Goal: Task Accomplishment & Management: Use online tool/utility

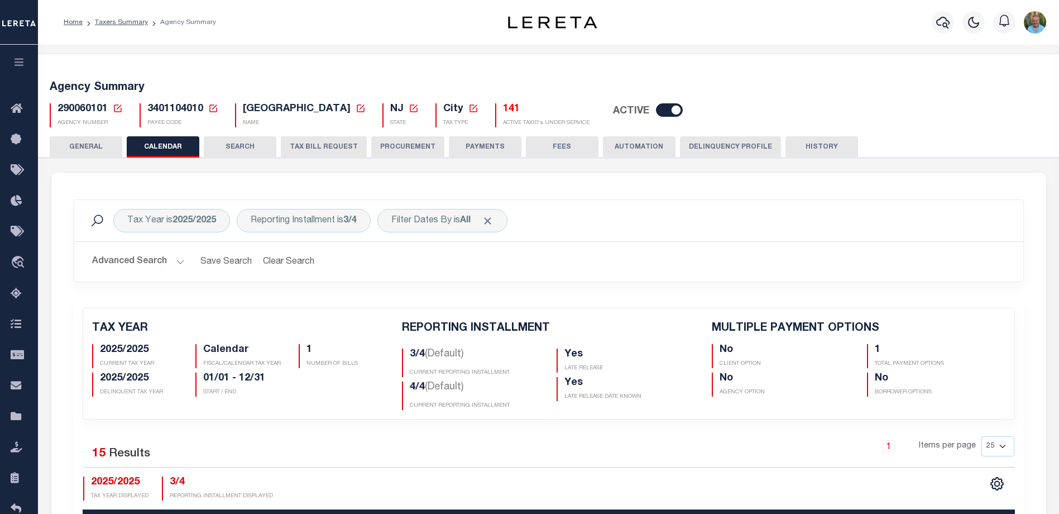
drag, startPoint x: 13, startPoint y: 65, endPoint x: 22, endPoint y: 63, distance: 8.8
click at [14, 65] on icon "button" at bounding box center [19, 62] width 13 height 10
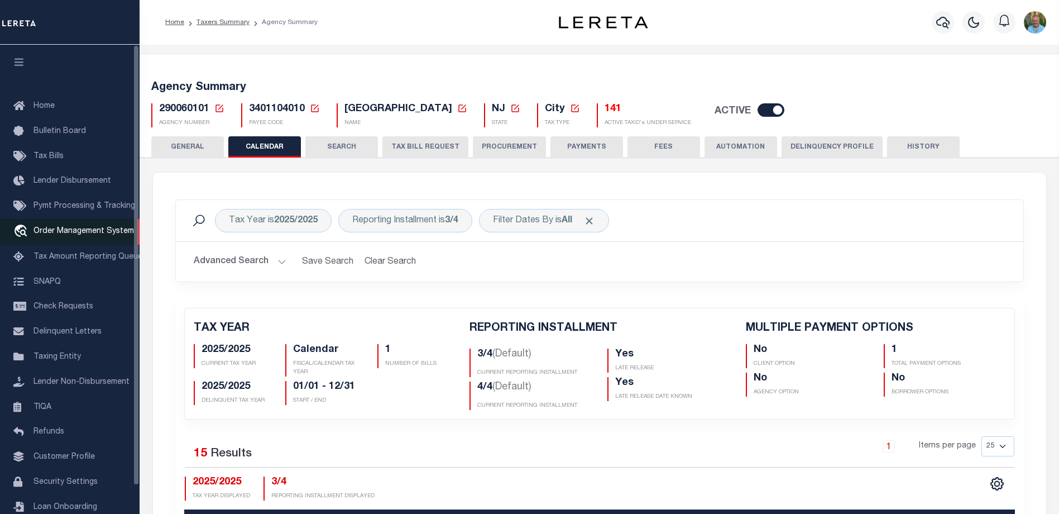
click at [59, 227] on link "travel_explore Order Management System" at bounding box center [70, 232] width 140 height 26
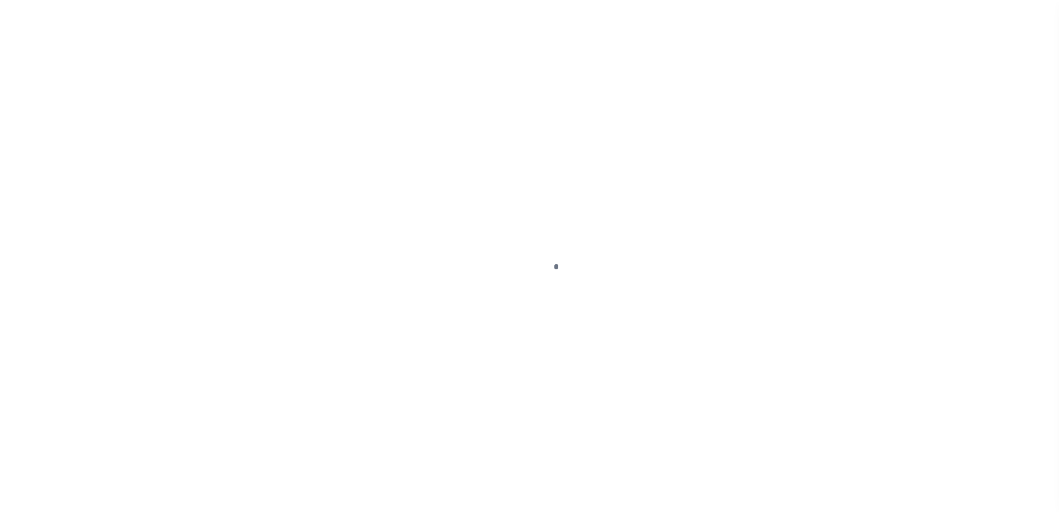
scroll to position [30, 0]
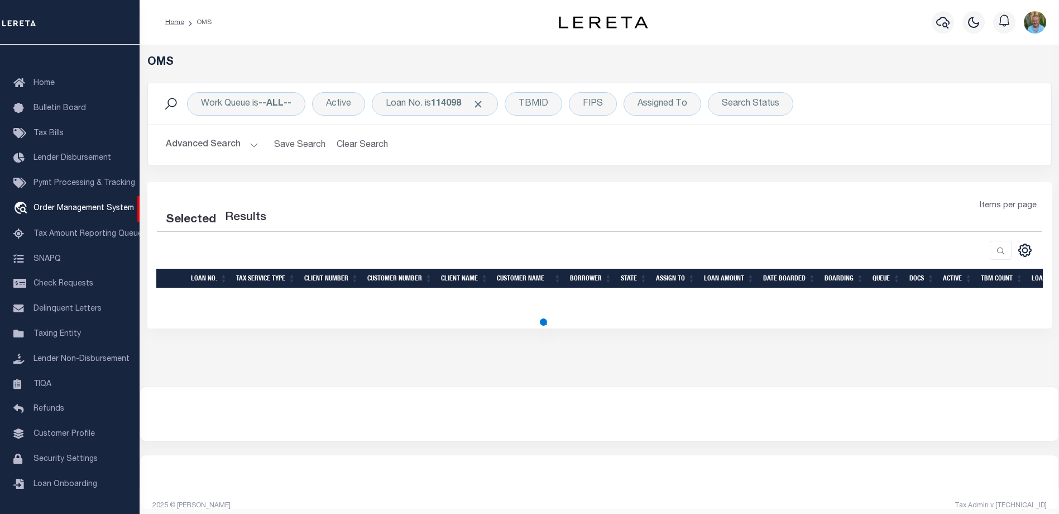
select select "200"
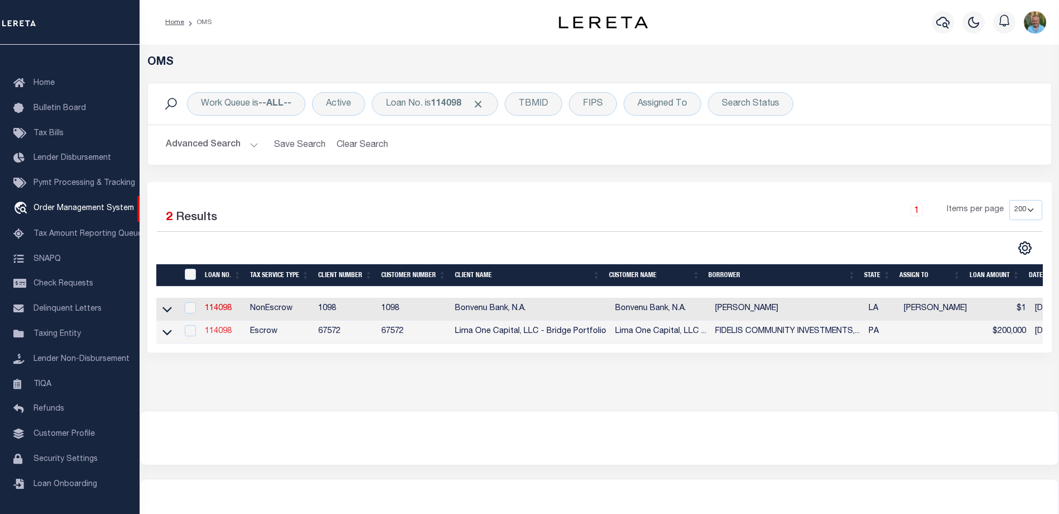
click at [216, 334] on link "114098" at bounding box center [218, 331] width 27 height 8
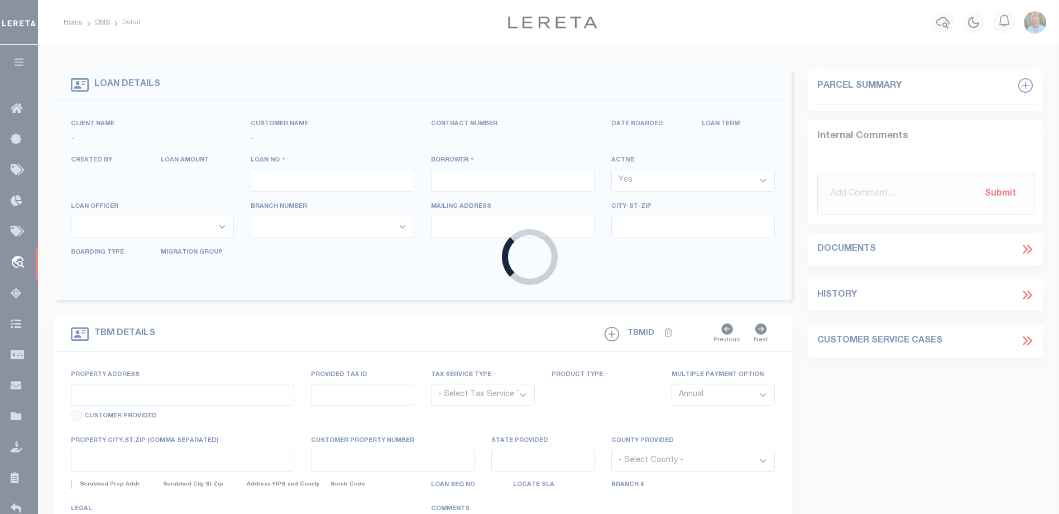
type input "114098"
type input "FIDELIS COMMUNITY INVESTMENTS, LLC"
select select
select select "Escrow"
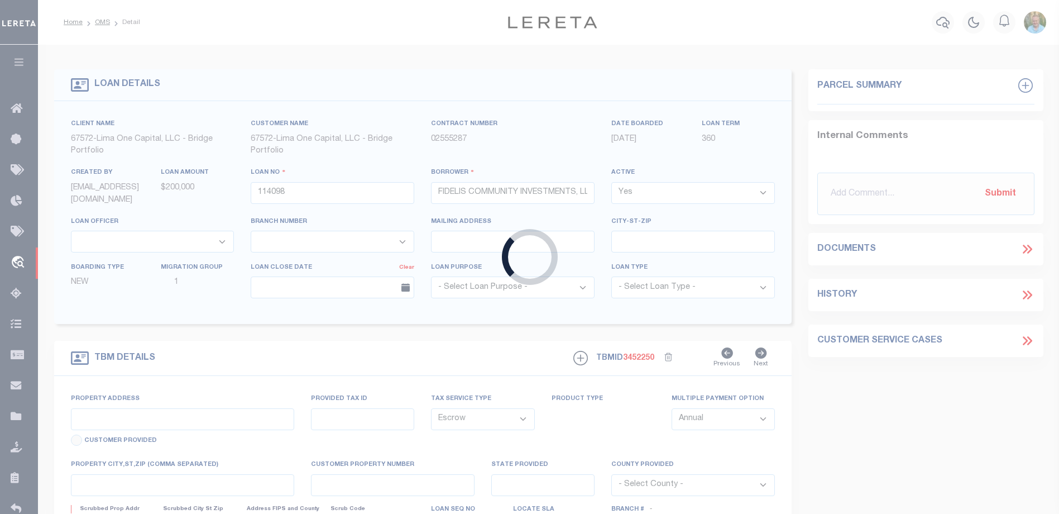
type input "327 [PERSON_NAME] ST"
radio input "true"
select select
type input "PITTSBURGH PA 15219"
type input "114098-1"
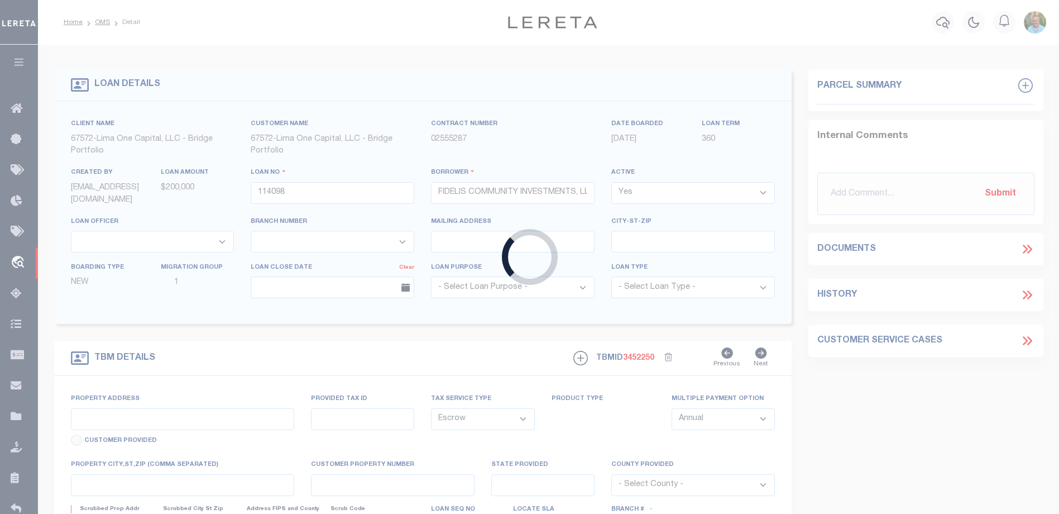
type input "PA"
type textarea "COLLECTOR: ENTITY: PARCEL: 11"
type textarea "Compare"
select select "26298"
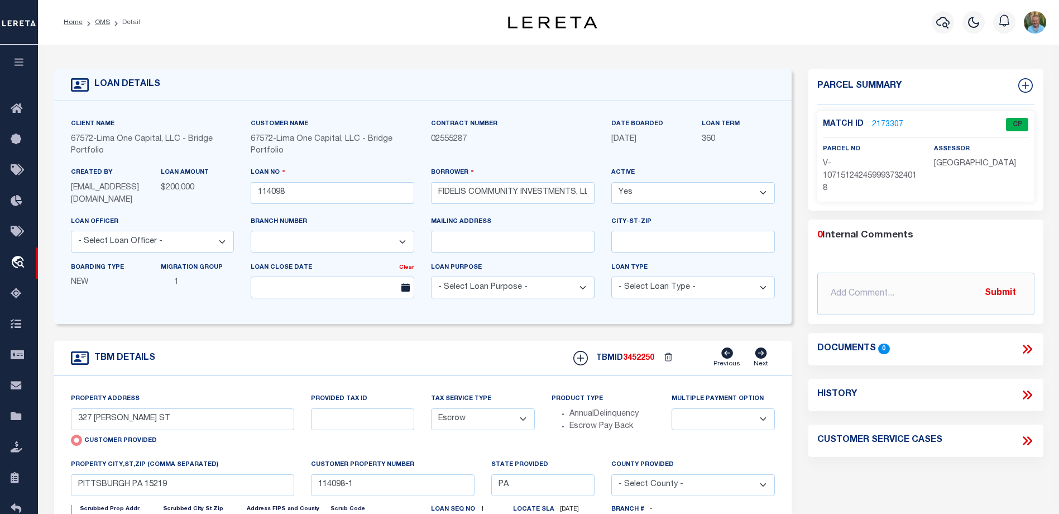
click at [887, 119] on link "2173307" at bounding box center [887, 125] width 31 height 12
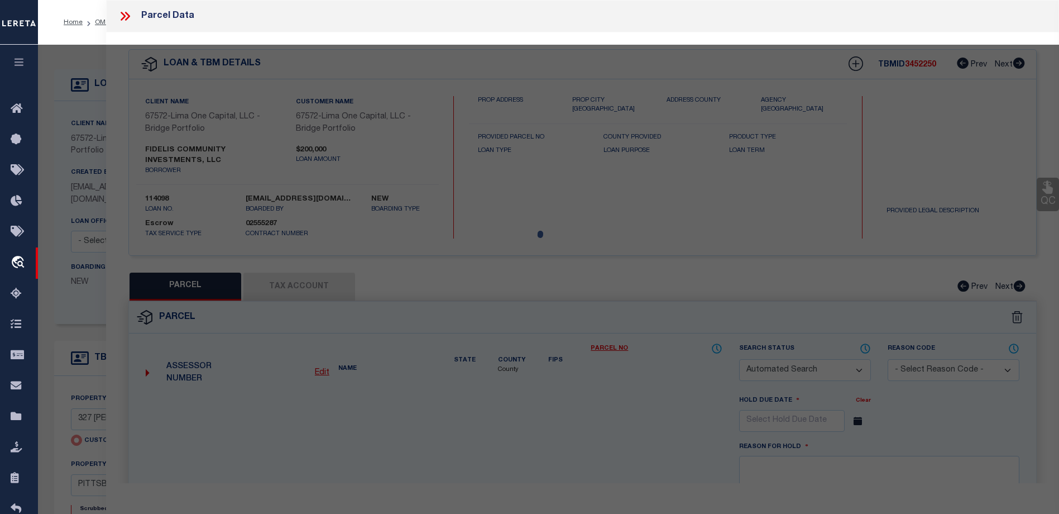
checkbox input "false"
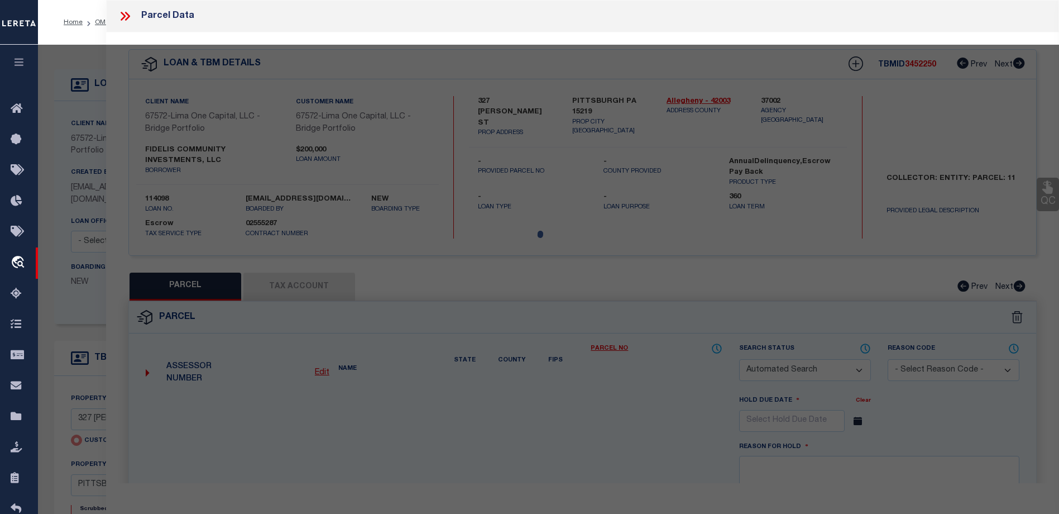
select select "CP"
type input "327 [PERSON_NAME] ST"
checkbox input "false"
type input "PITTSBURGH PA 15219"
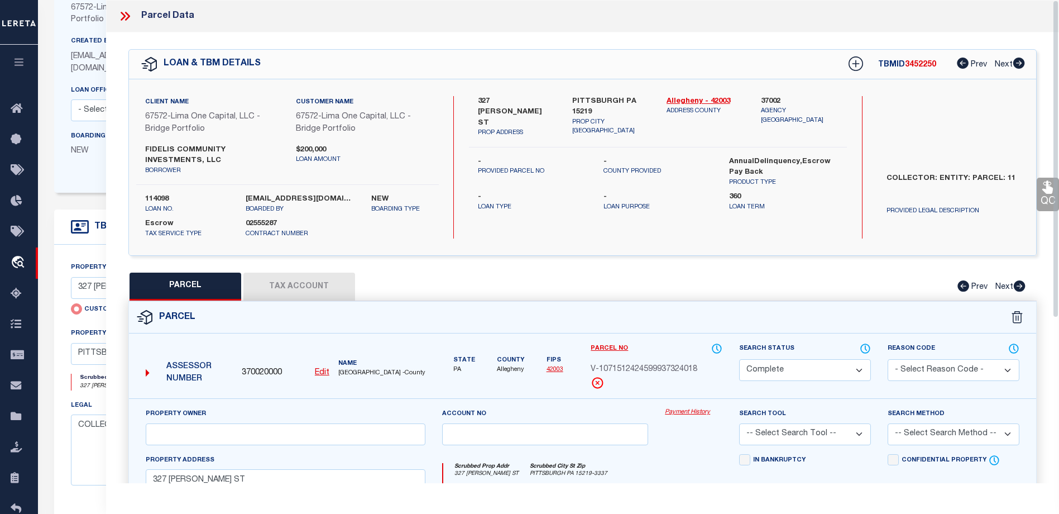
scroll to position [168, 0]
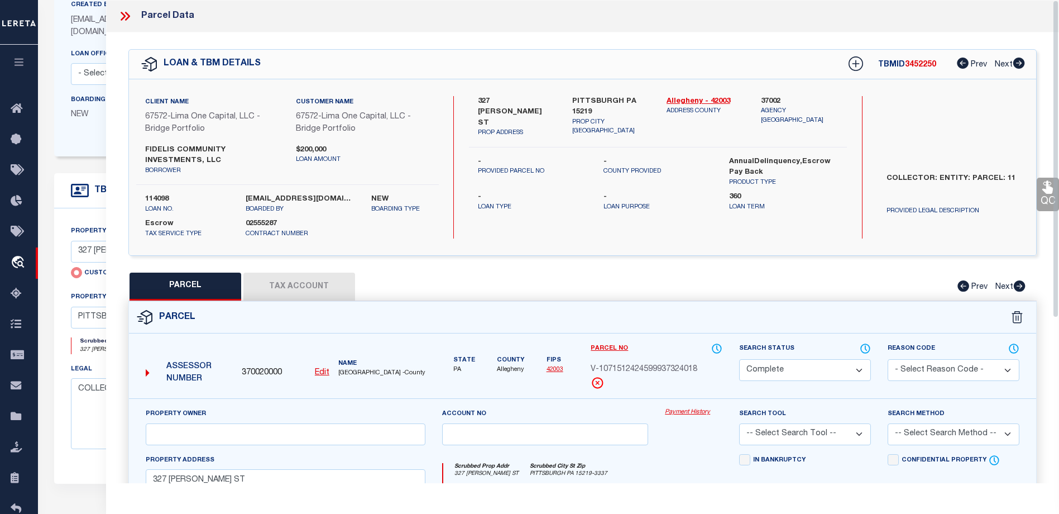
click at [309, 293] on button "Tax Account" at bounding box center [299, 286] width 112 height 28
select select "100"
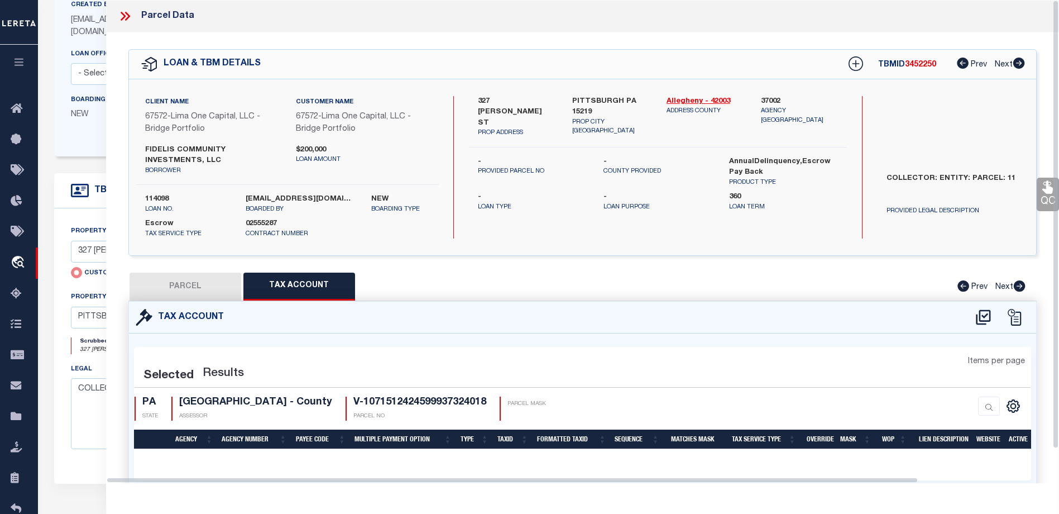
select select "100"
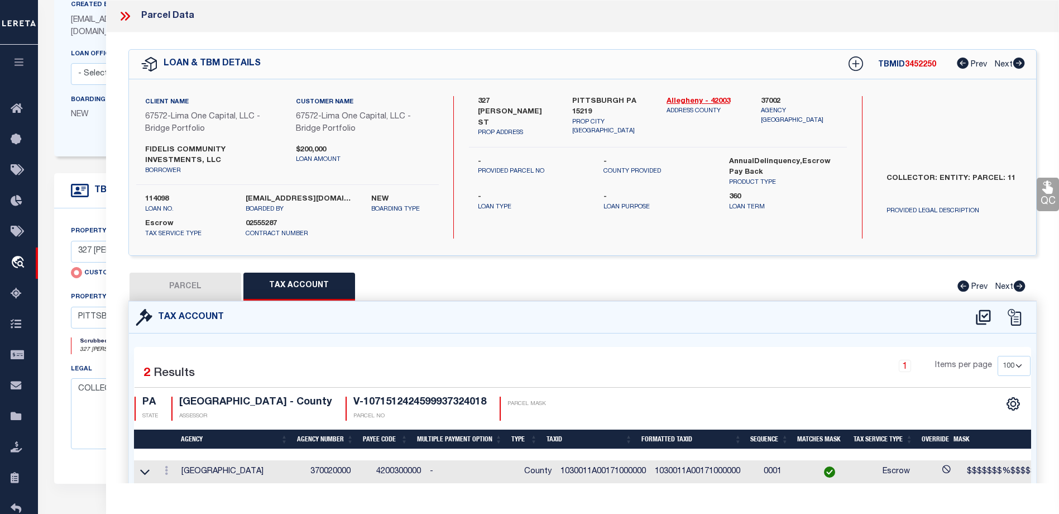
scroll to position [28, 0]
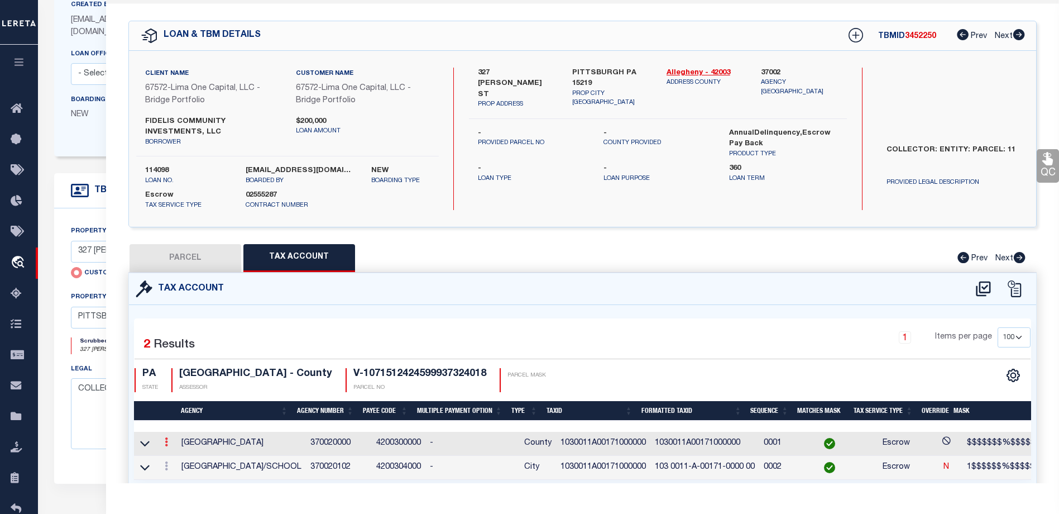
click at [165, 441] on icon at bounding box center [166, 441] width 3 height 9
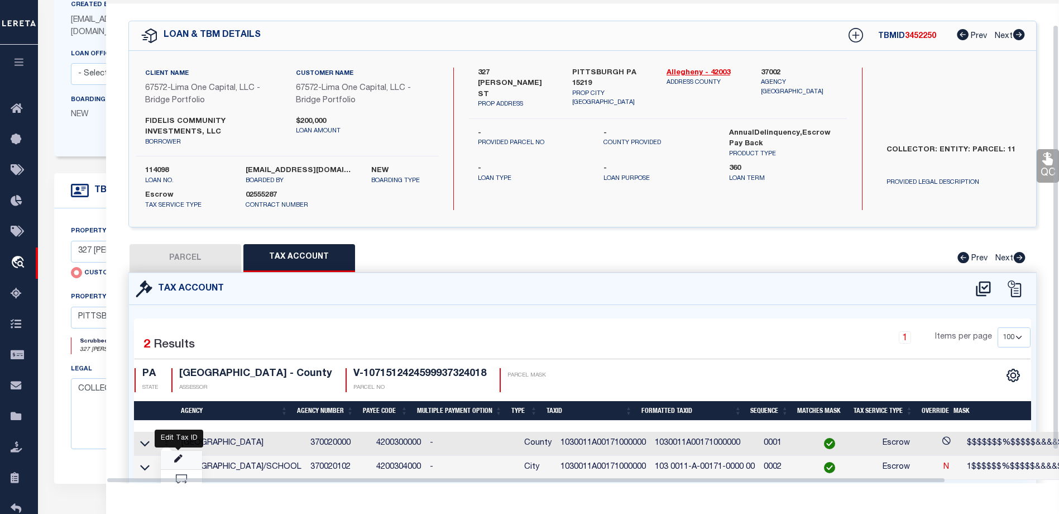
click at [176, 456] on icon "" at bounding box center [178, 459] width 8 height 8
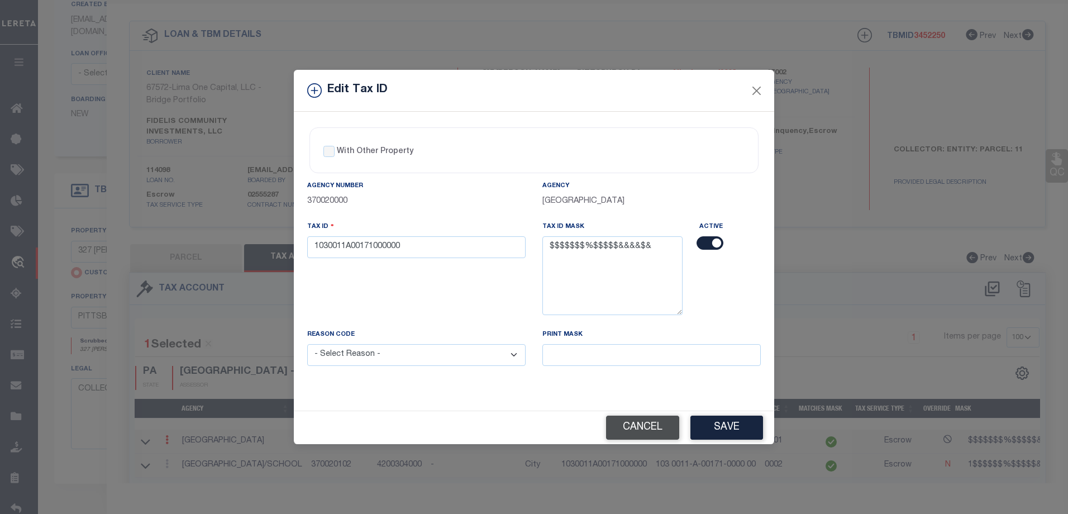
click at [638, 427] on button "Cancel" at bounding box center [642, 427] width 73 height 24
